Goal: Task Accomplishment & Management: Use online tool/utility

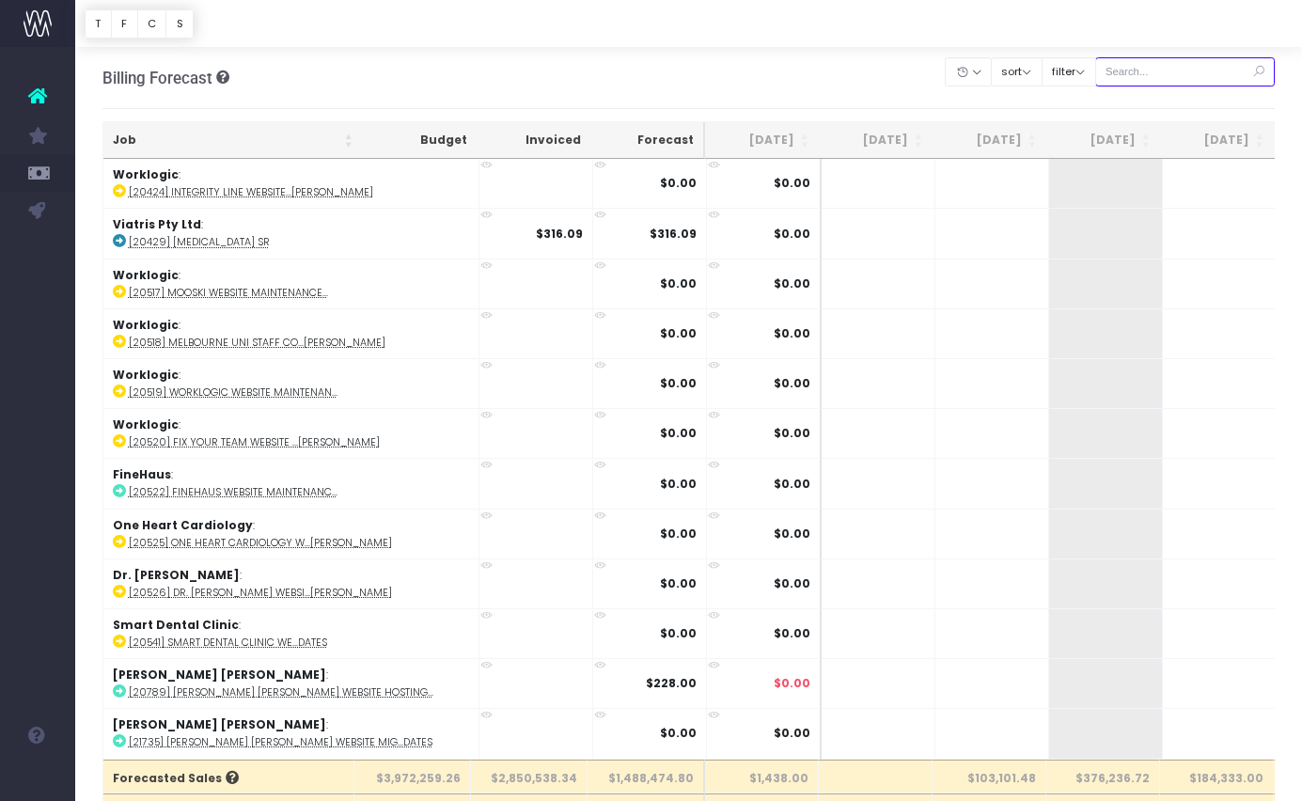
click at [1157, 70] on input "text" at bounding box center [1185, 71] width 180 height 29
paste input "24415"
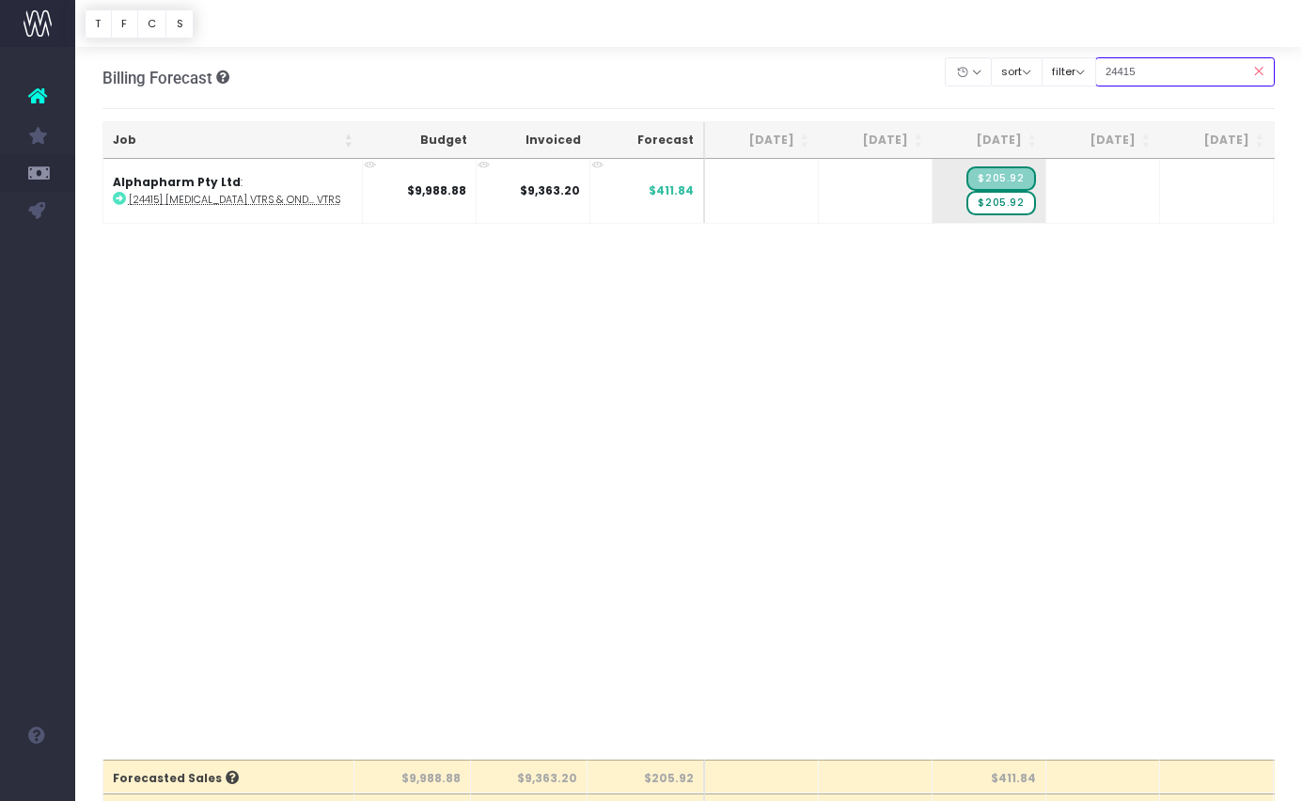
type input "24415"
click at [951, 190] on span "+" at bounding box center [961, 191] width 56 height 64
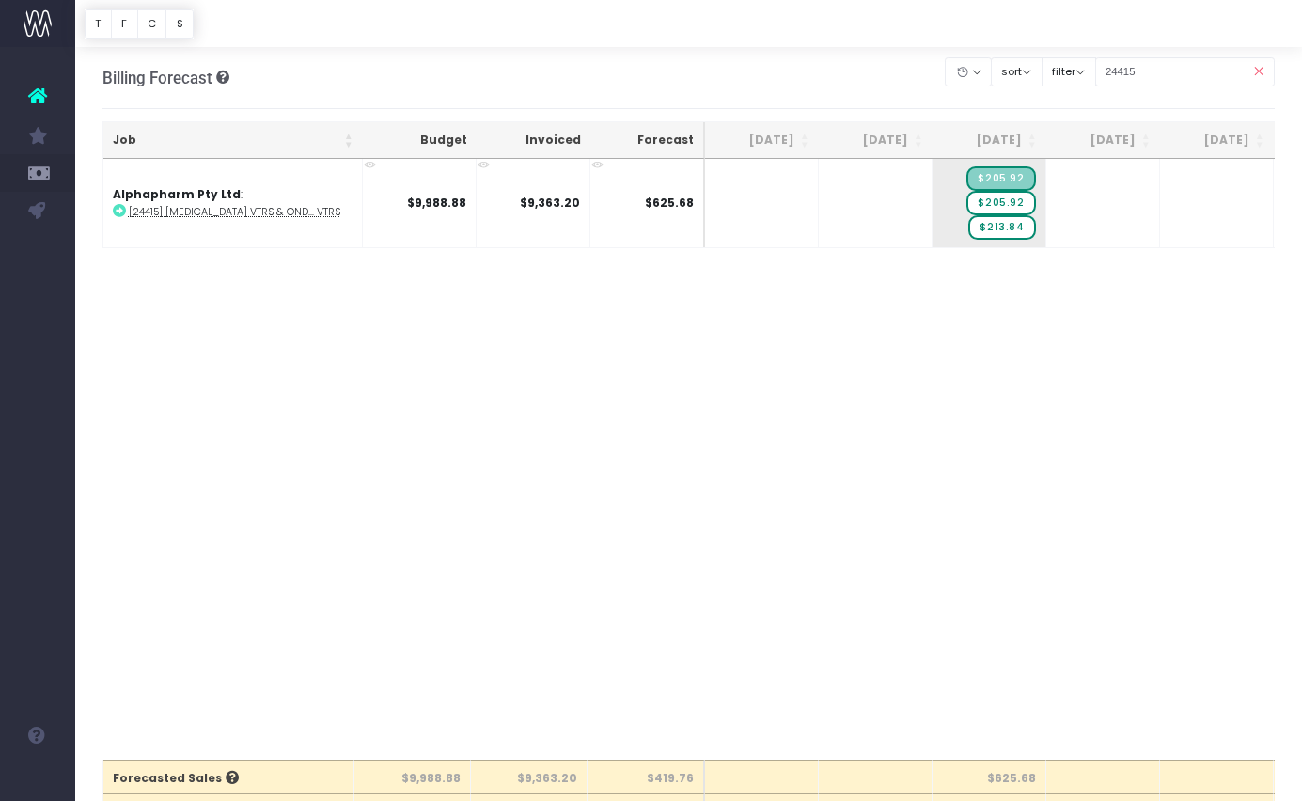
click at [994, 254] on div "Job Budget Invoiced Forecast Jul 25 Aug 25 Sep 25 Oct 25 Nov 25 Dec 25 Jan 26 F…" at bounding box center [688, 459] width 1173 height 601
